Goal: Task Accomplishment & Management: Use online tool/utility

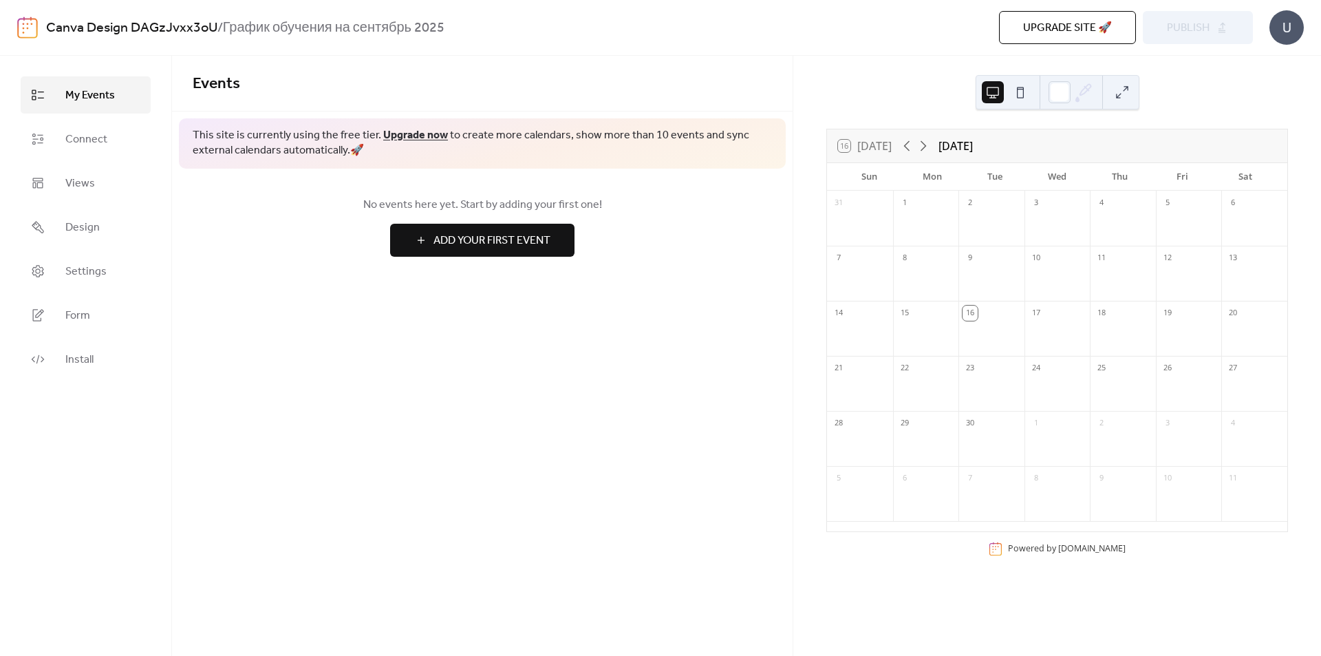
click at [959, 145] on div "[DATE]" at bounding box center [956, 146] width 34 height 17
click at [943, 142] on div "[DATE]" at bounding box center [956, 146] width 34 height 17
drag, startPoint x: 941, startPoint y: 142, endPoint x: 1047, endPoint y: 144, distance: 105.3
click at [1047, 144] on div "16 [DATE] [DATE]" at bounding box center [1057, 145] width 460 height 33
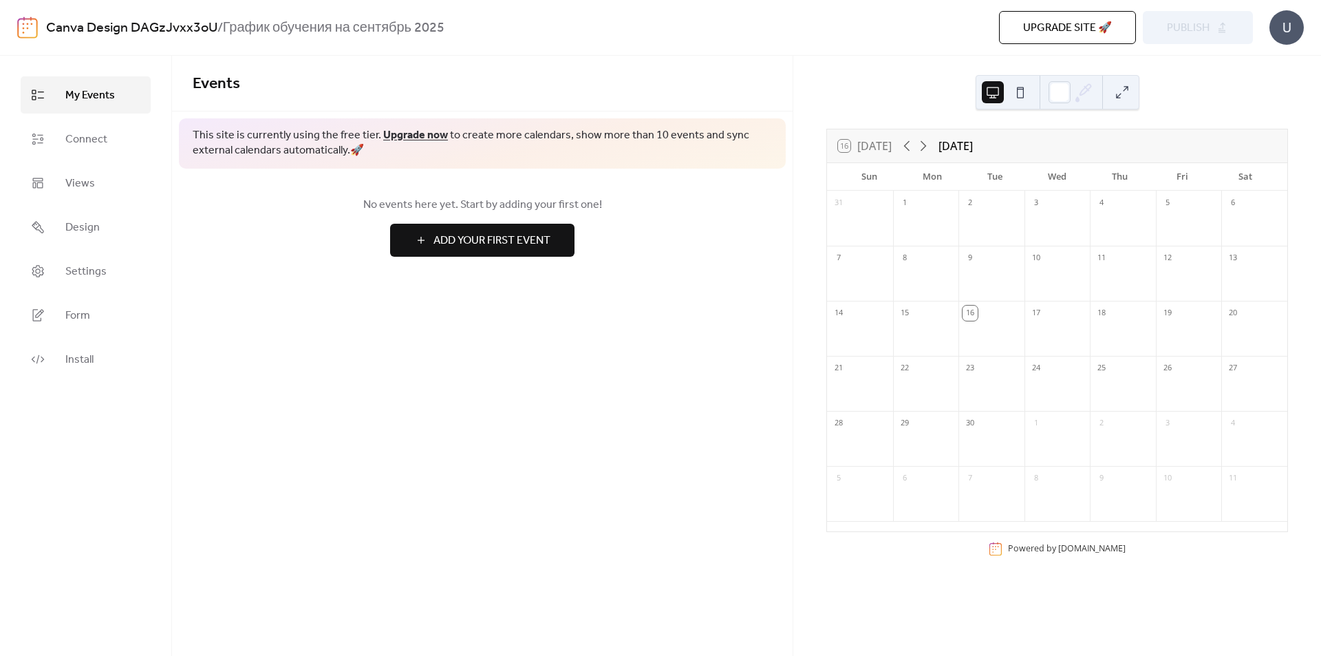
click at [940, 326] on div at bounding box center [926, 337] width 66 height 28
click at [877, 147] on div "16 [DATE]" at bounding box center [865, 146] width 54 height 12
click at [958, 143] on div "[DATE]" at bounding box center [956, 146] width 34 height 17
click at [922, 204] on div "1" at bounding box center [926, 202] width 66 height 22
